Goal: Task Accomplishment & Management: Use online tool/utility

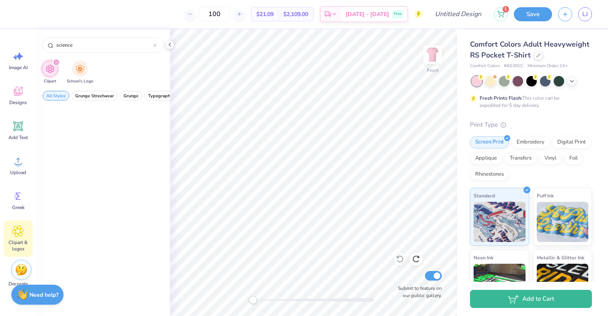
scroll to position [6, 0]
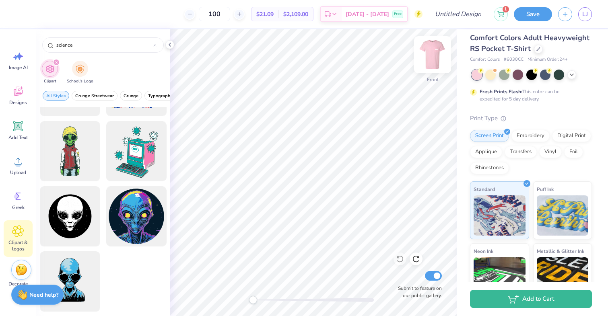
click at [432, 56] on img at bounding box center [433, 55] width 32 height 32
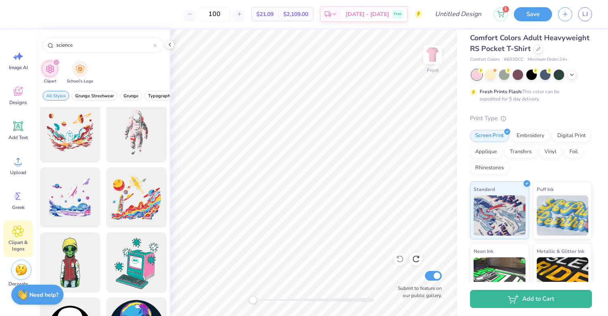
scroll to position [1302, 0]
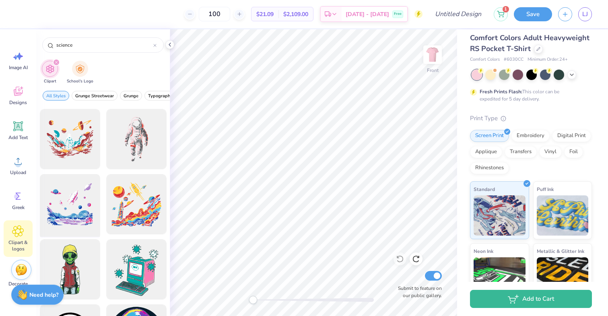
click at [74, 204] on div at bounding box center [70, 204] width 66 height 66
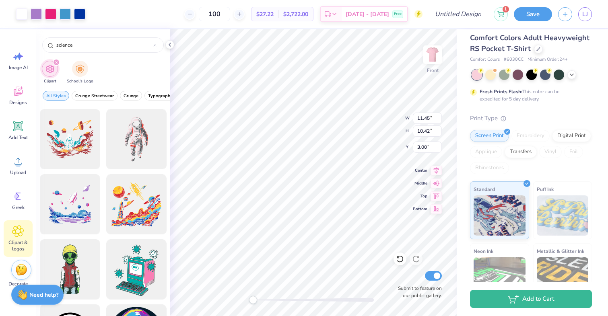
type input "11.45"
type input "10.42"
click at [429, 64] on img at bounding box center [433, 55] width 32 height 32
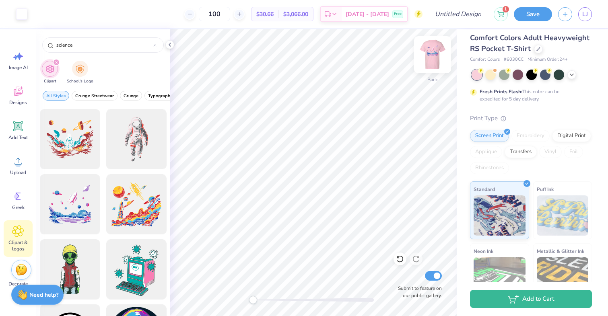
click at [429, 63] on img at bounding box center [433, 55] width 32 height 32
click at [19, 16] on div at bounding box center [21, 13] width 11 height 11
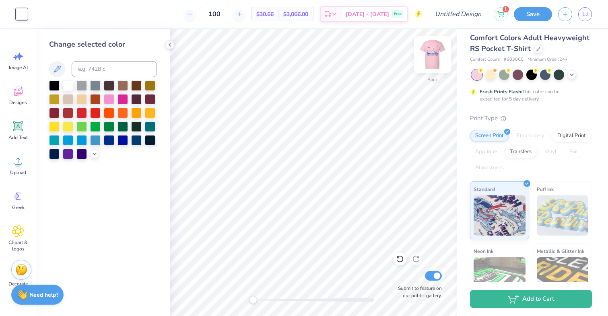
click at [432, 56] on img at bounding box center [433, 55] width 32 height 32
click at [427, 62] on img at bounding box center [433, 55] width 32 height 32
click at [442, 49] on img at bounding box center [433, 55] width 32 height 32
click at [538, 51] on div at bounding box center [538, 48] width 9 height 9
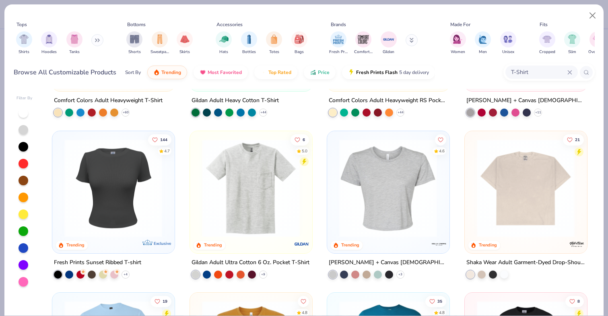
scroll to position [125, 0]
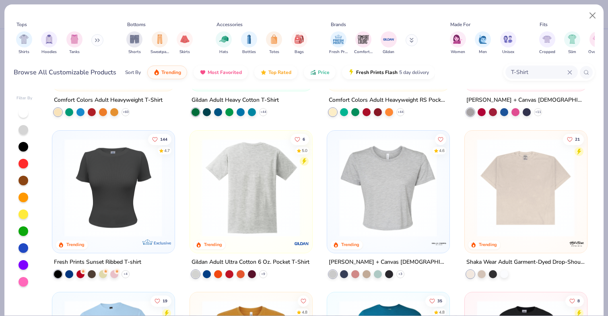
click at [266, 203] on img at bounding box center [251, 187] width 106 height 98
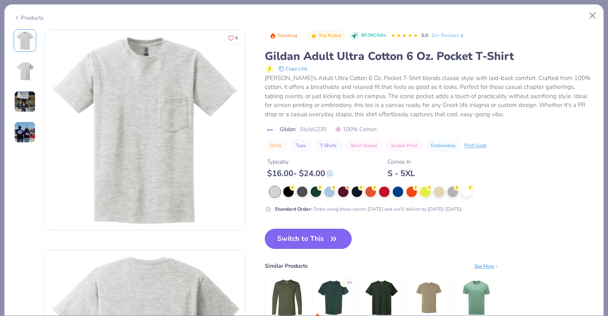
click at [318, 242] on button "Switch to This" at bounding box center [308, 239] width 87 height 20
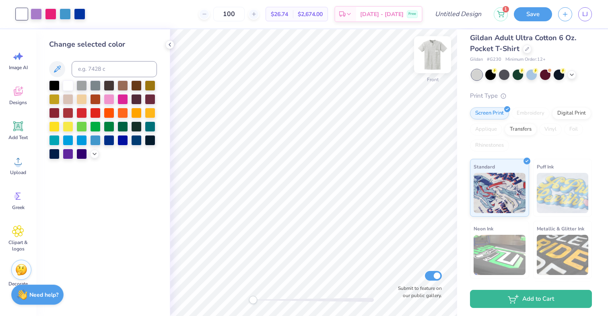
click at [441, 62] on img at bounding box center [433, 55] width 32 height 32
click at [441, 62] on img at bounding box center [433, 55] width 16 height 16
click at [526, 51] on div at bounding box center [527, 48] width 9 height 9
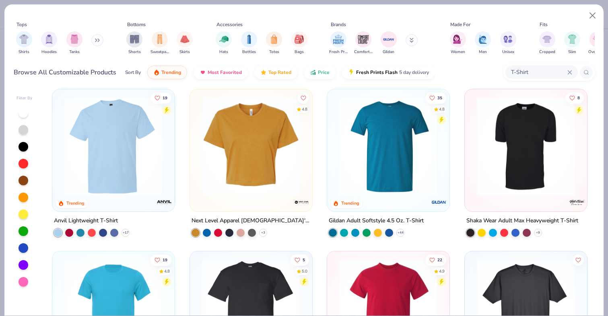
scroll to position [325, 0]
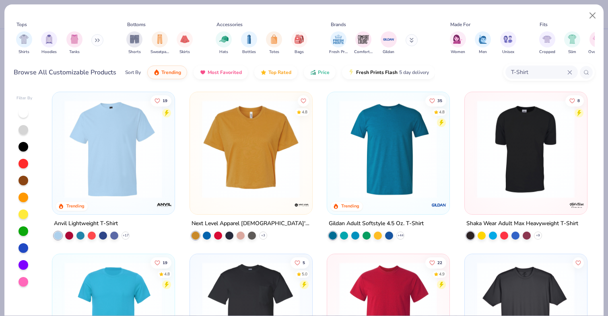
click at [115, 169] on img at bounding box center [113, 149] width 106 height 98
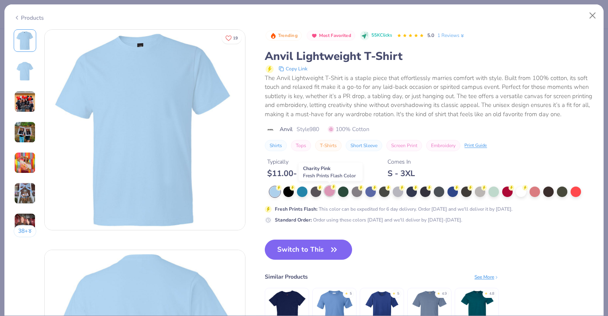
click at [332, 194] on div at bounding box center [329, 191] width 10 height 10
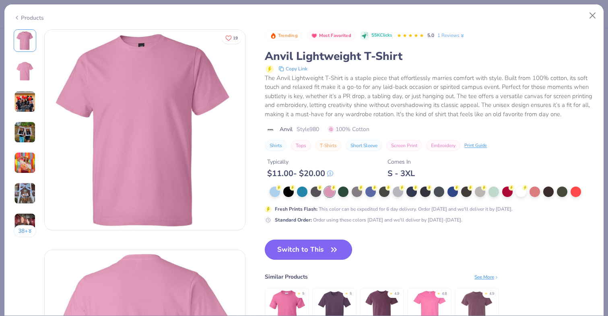
click at [313, 248] on button "Switch to This" at bounding box center [308, 250] width 87 height 20
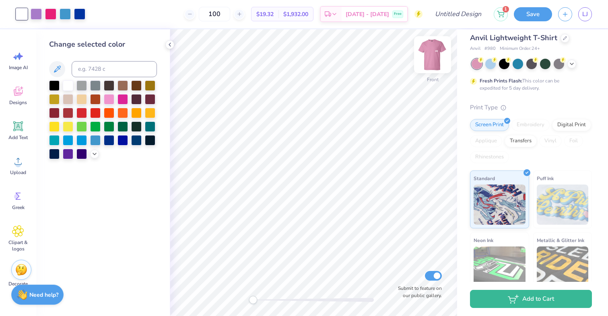
click at [433, 64] on img at bounding box center [433, 55] width 32 height 32
click at [432, 64] on img at bounding box center [433, 55] width 32 height 32
click at [432, 63] on img at bounding box center [433, 55] width 16 height 16
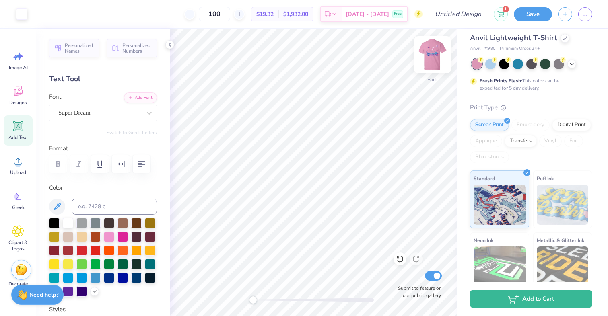
click at [430, 58] on img at bounding box center [433, 55] width 32 height 32
